Goal: Answer question/provide support: Share knowledge or assist other users

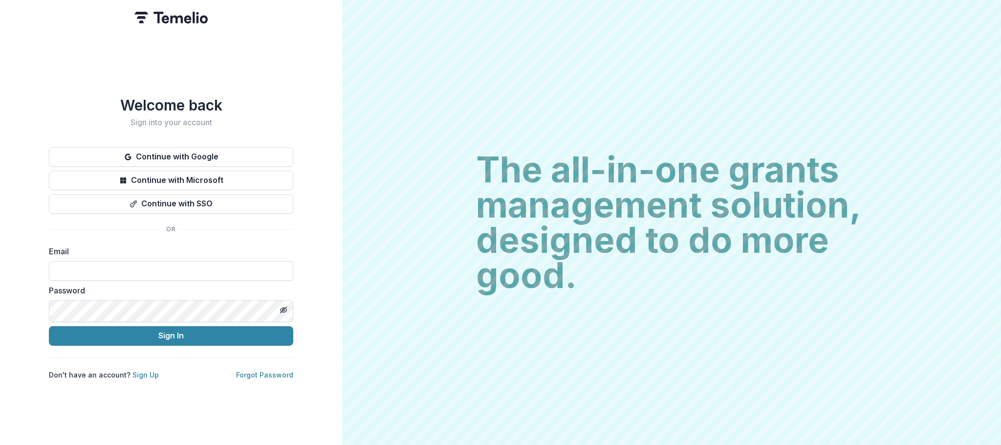
type input "**********"
click at [171, 341] on button "Sign In" at bounding box center [171, 336] width 244 height 20
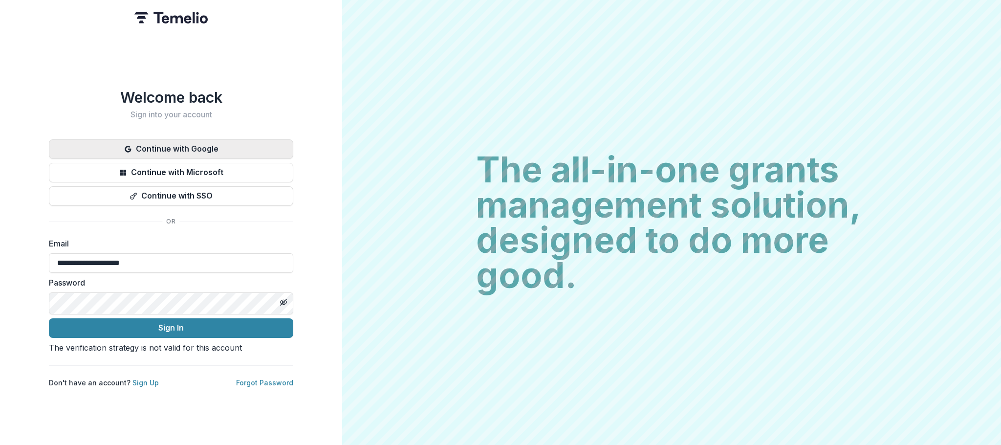
click at [173, 139] on button "Continue with Google" at bounding box center [171, 149] width 244 height 20
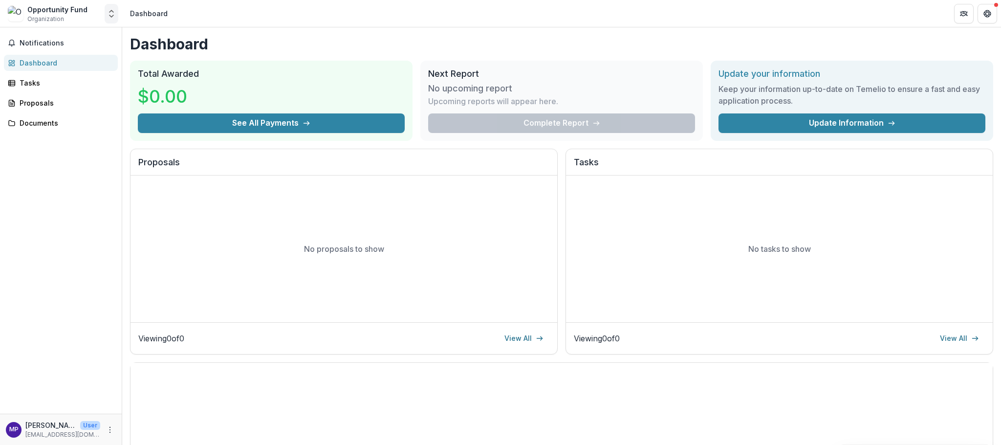
click at [112, 15] on icon "Open entity switcher" at bounding box center [112, 14] width 10 height 10
click at [95, 88] on link "Contributor Portal" at bounding box center [62, 79] width 117 height 18
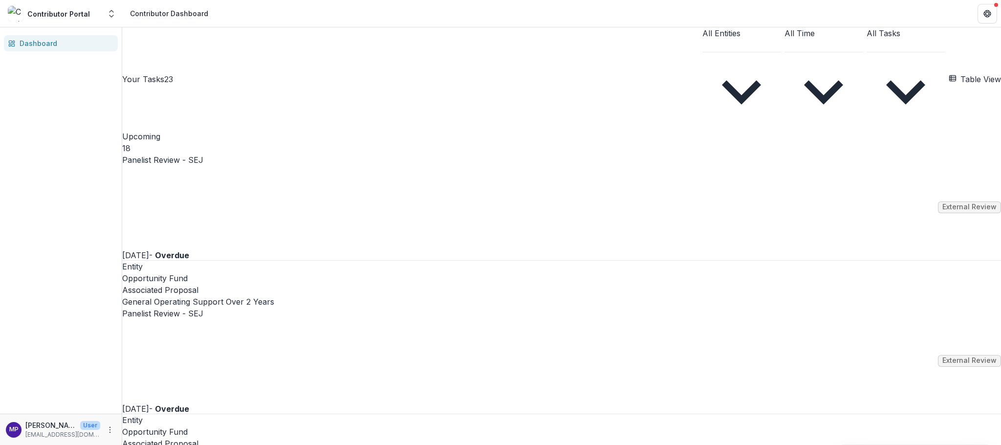
click at [203, 154] on link "Panelist Review - SEJ" at bounding box center [162, 160] width 81 height 12
